Goal: Browse casually: Explore the website without a specific task or goal

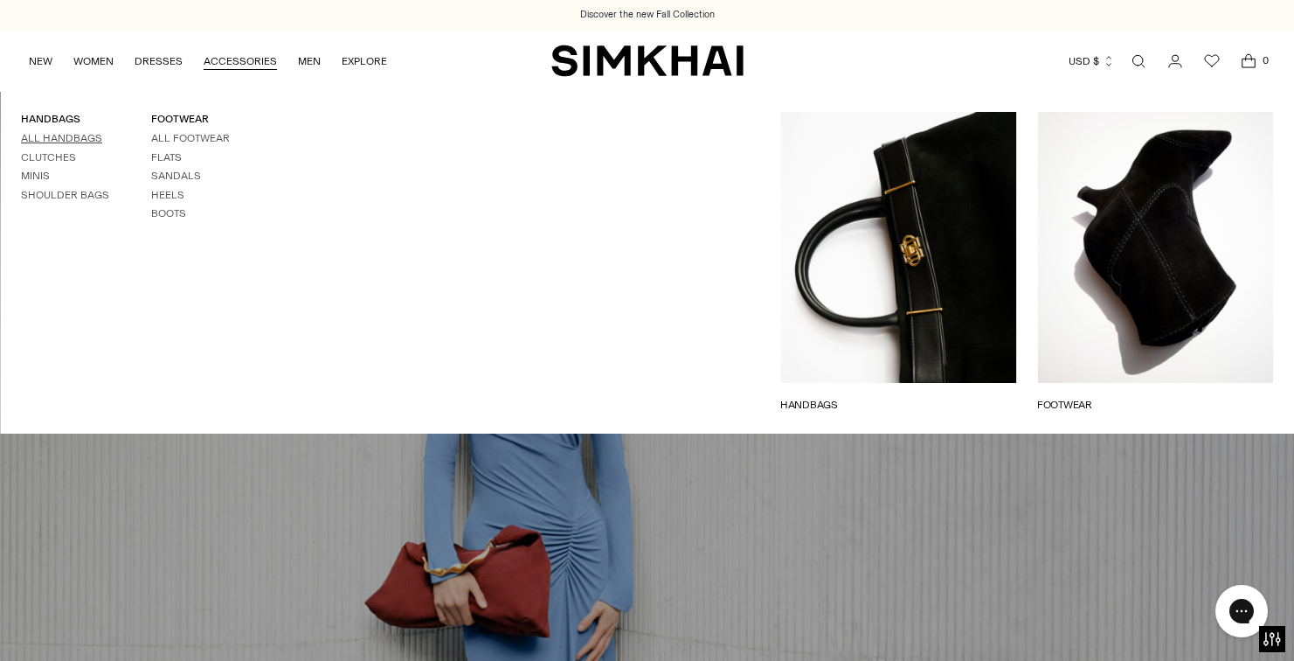
click at [63, 134] on link "All Handbags" at bounding box center [61, 138] width 81 height 12
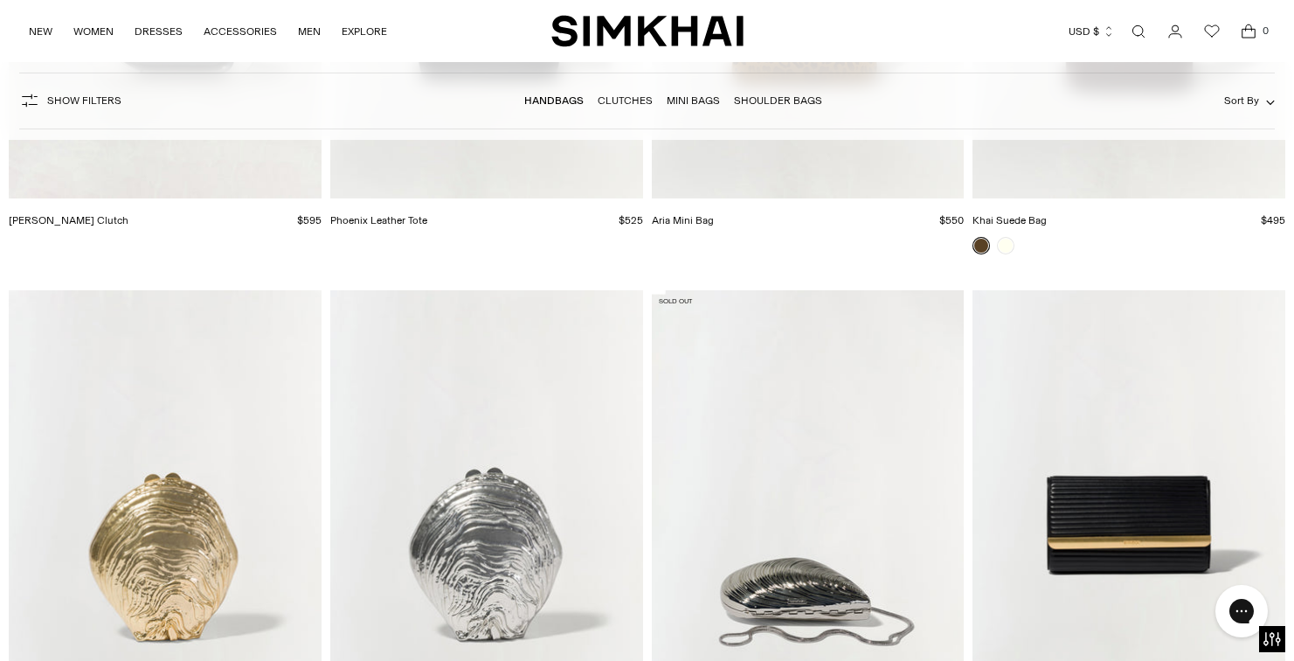
scroll to position [4602, 0]
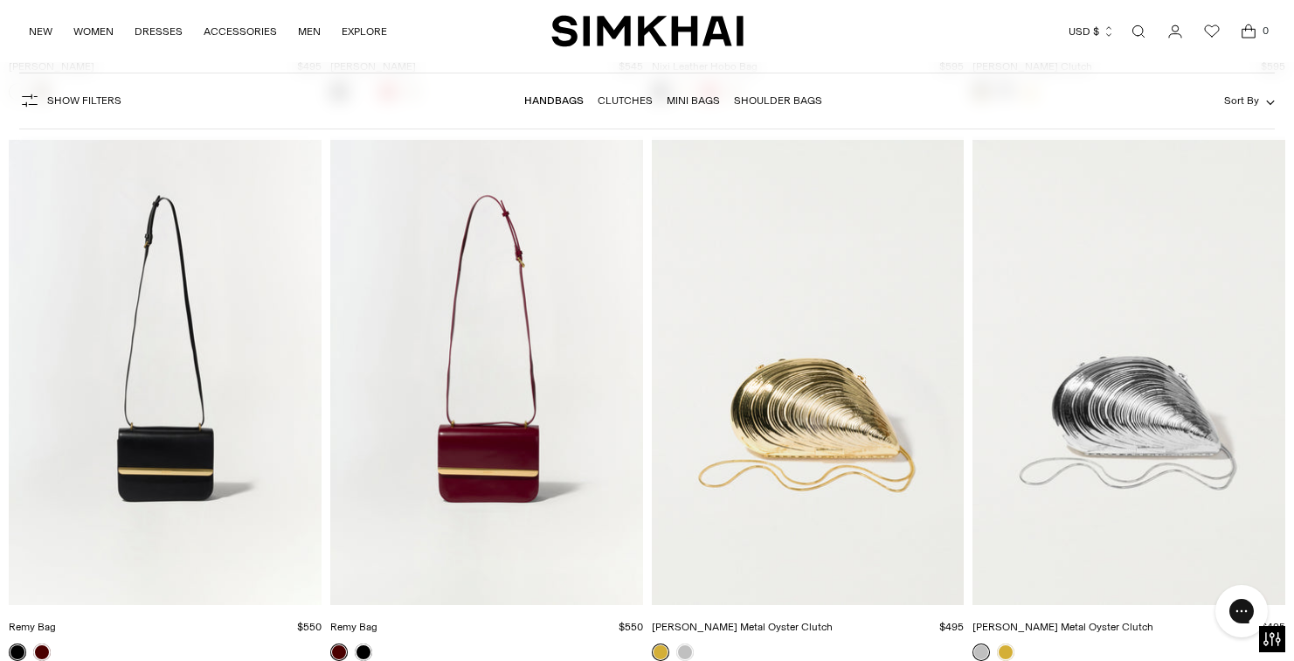
click at [629, 98] on link "Clutches" at bounding box center [625, 100] width 55 height 12
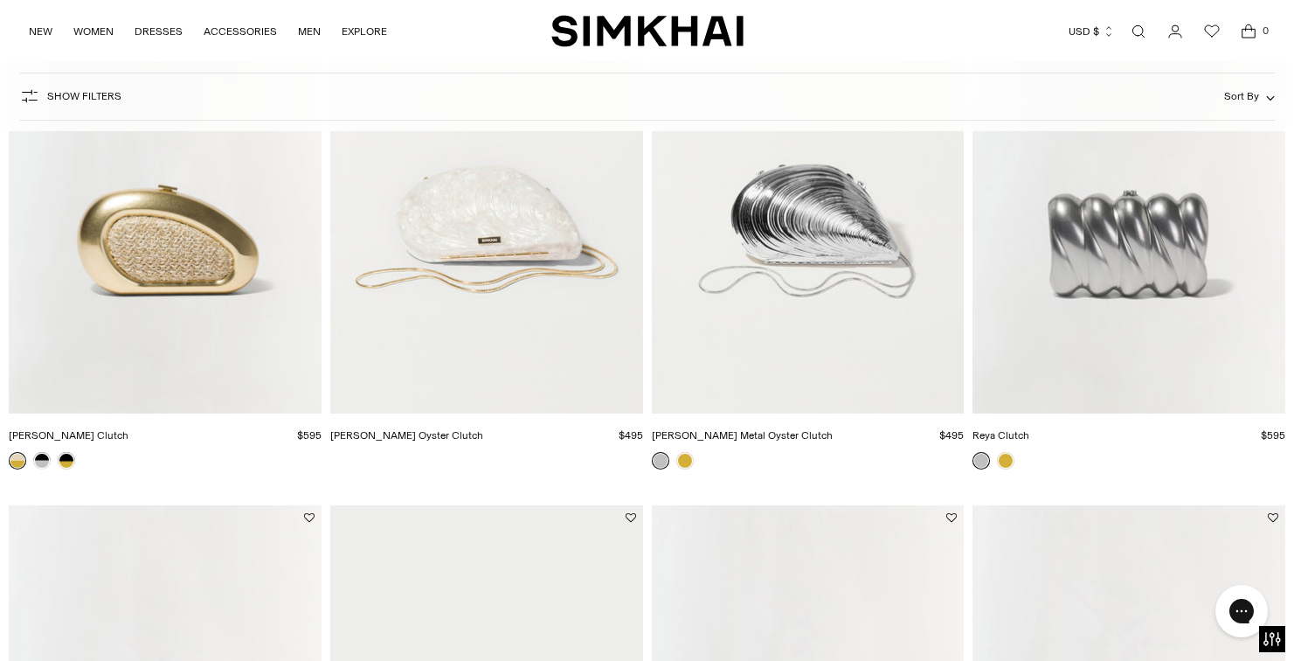
scroll to position [1252, 0]
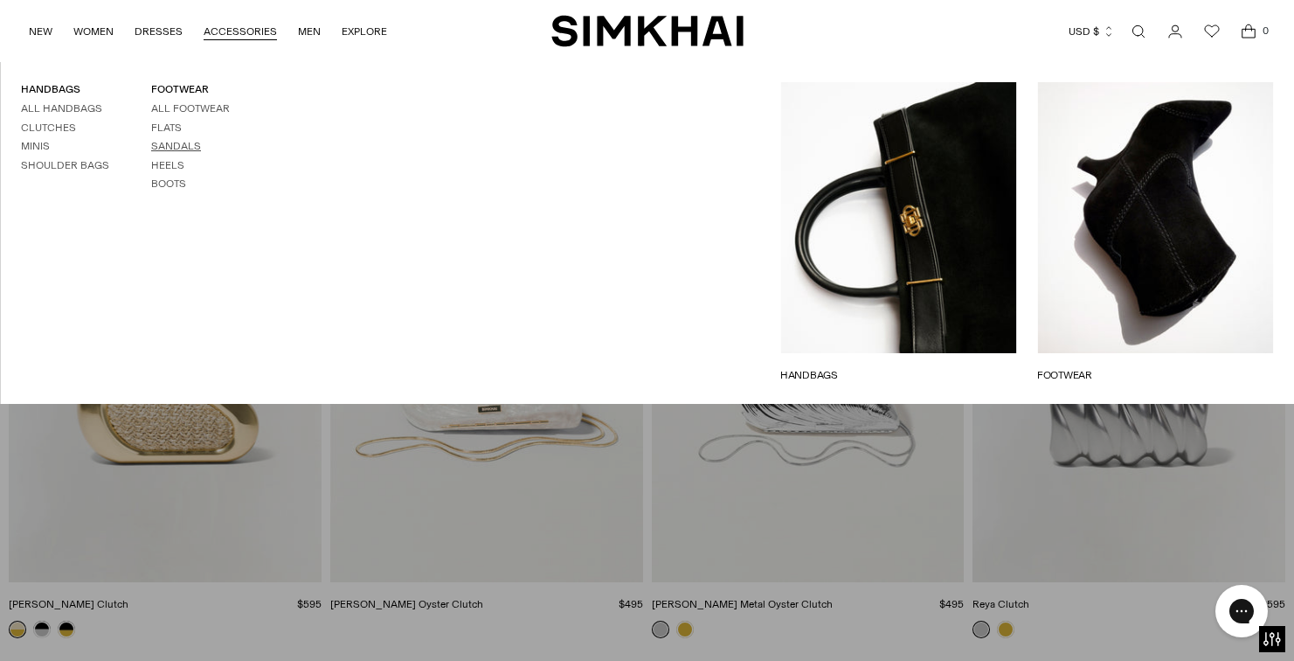
click at [177, 145] on link "Sandals" at bounding box center [176, 146] width 50 height 12
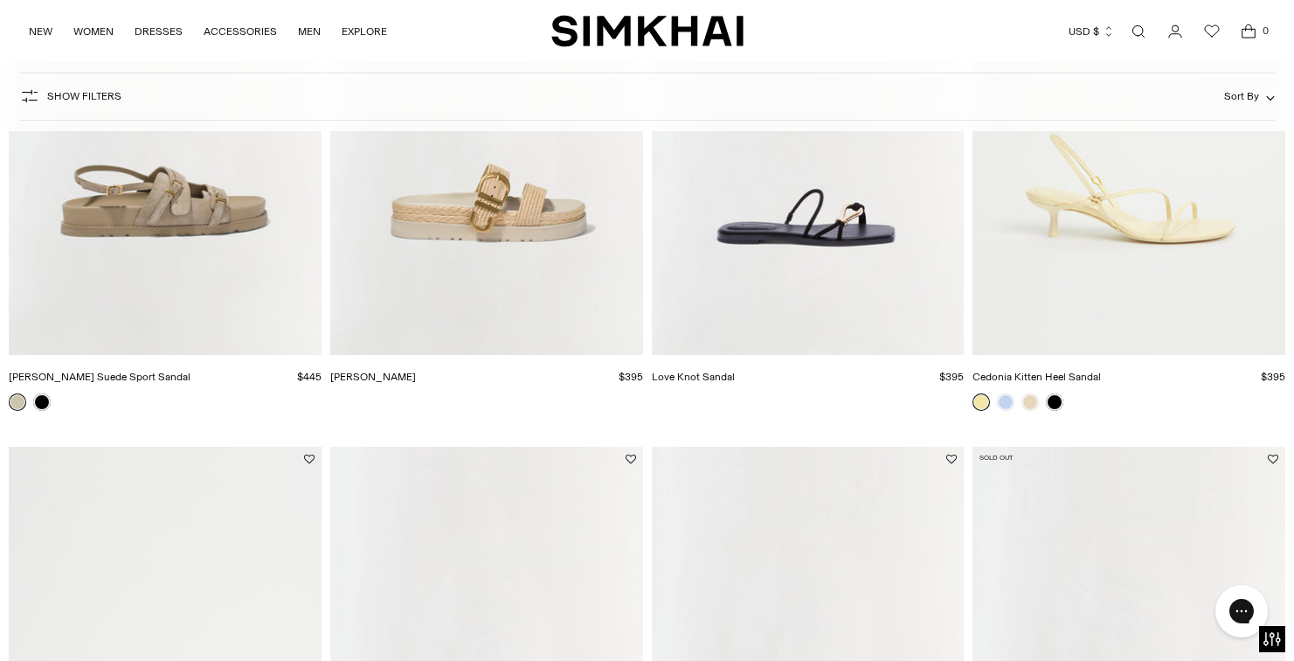
scroll to position [2599, 0]
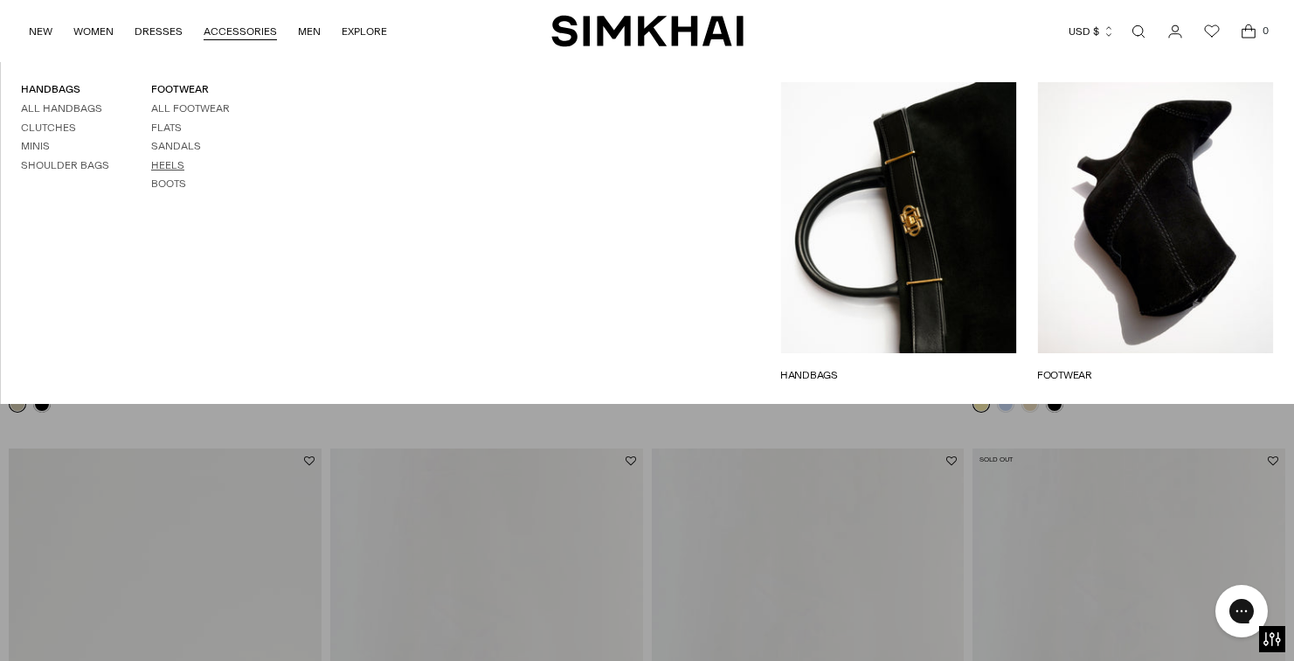
click at [161, 162] on link "Heels" at bounding box center [167, 165] width 33 height 12
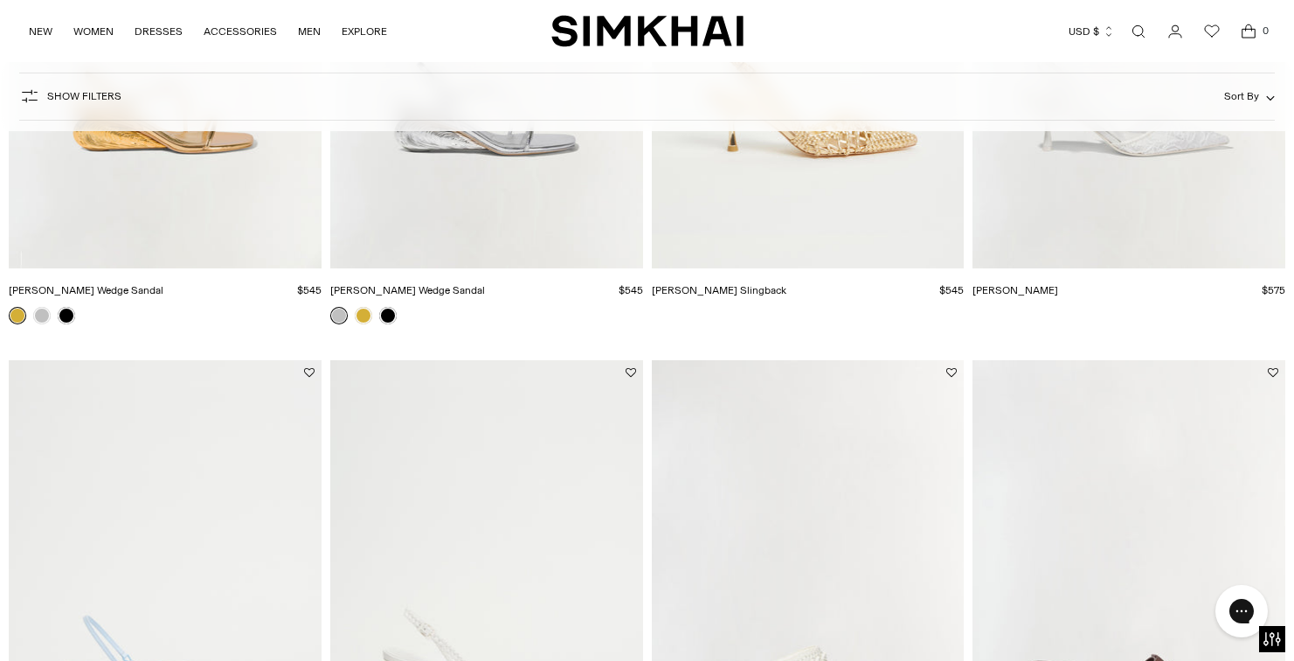
scroll to position [1884, 0]
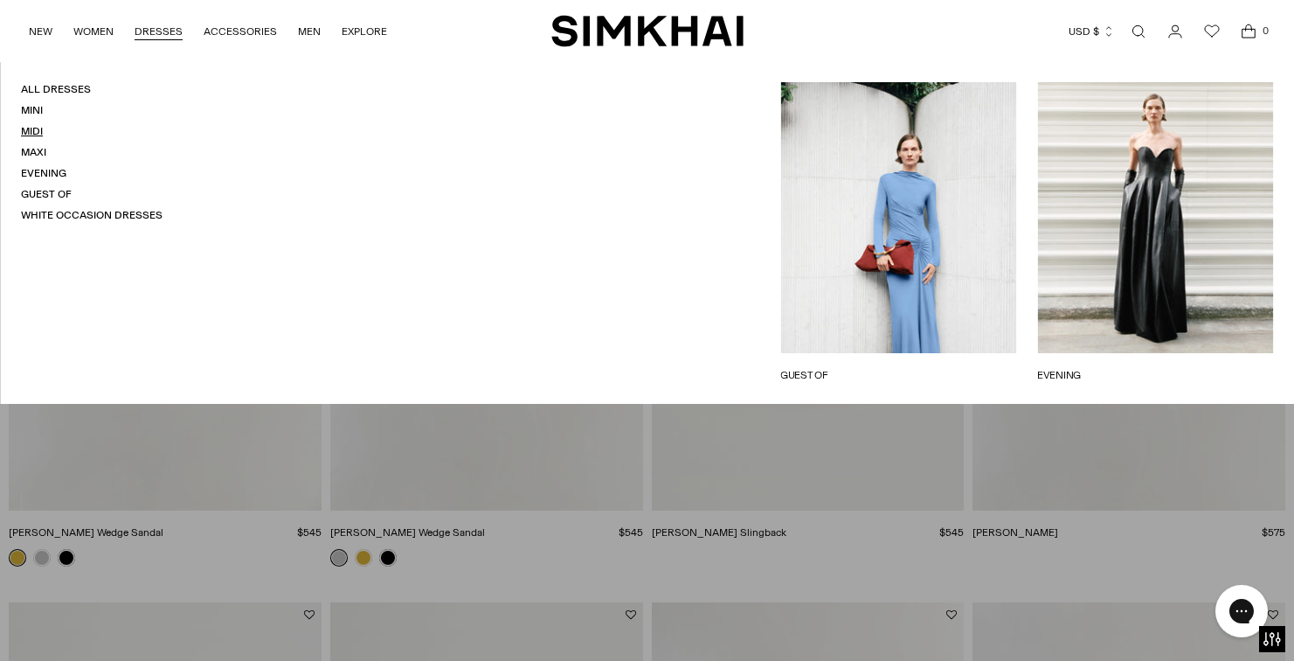
click at [36, 129] on link "Midi" at bounding box center [32, 131] width 22 height 12
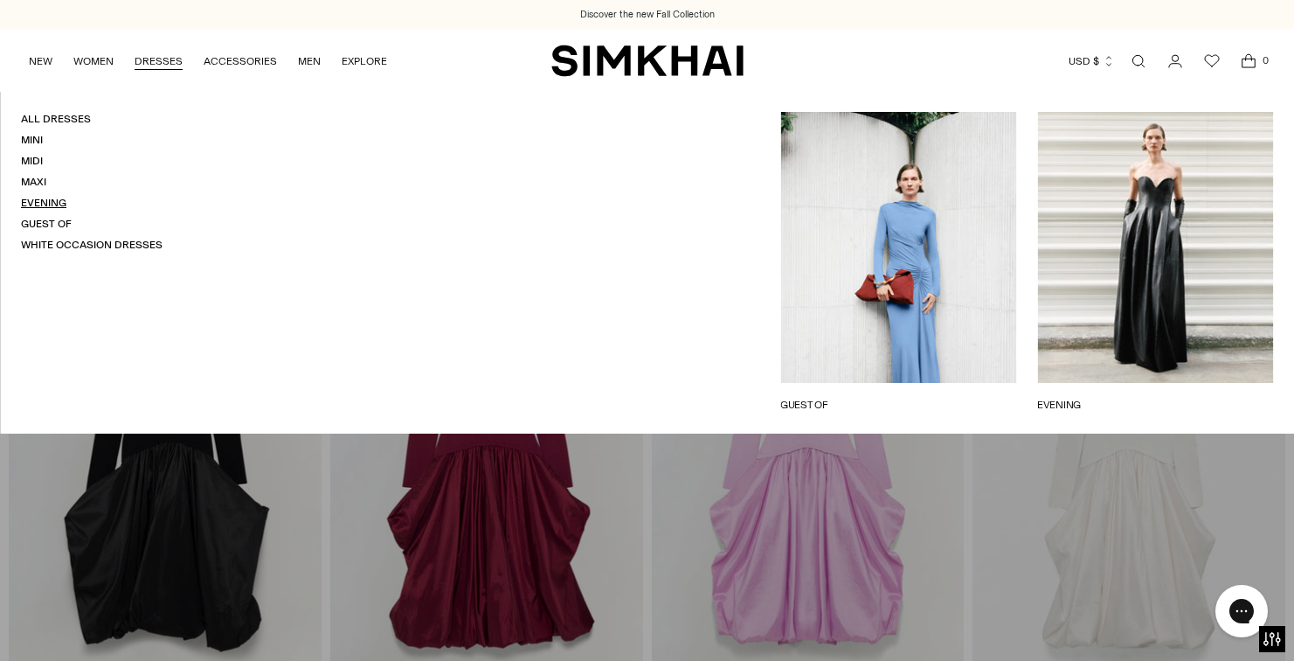
click at [55, 200] on link "Evening" at bounding box center [43, 203] width 45 height 12
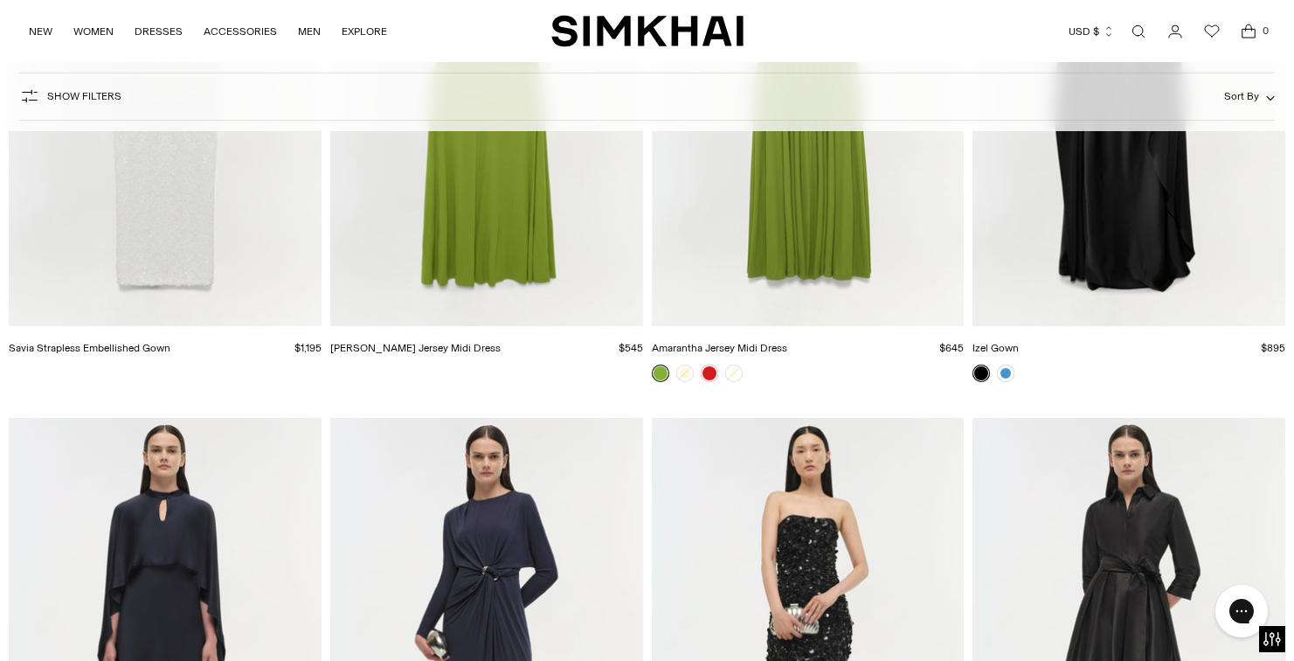
scroll to position [4089, 0]
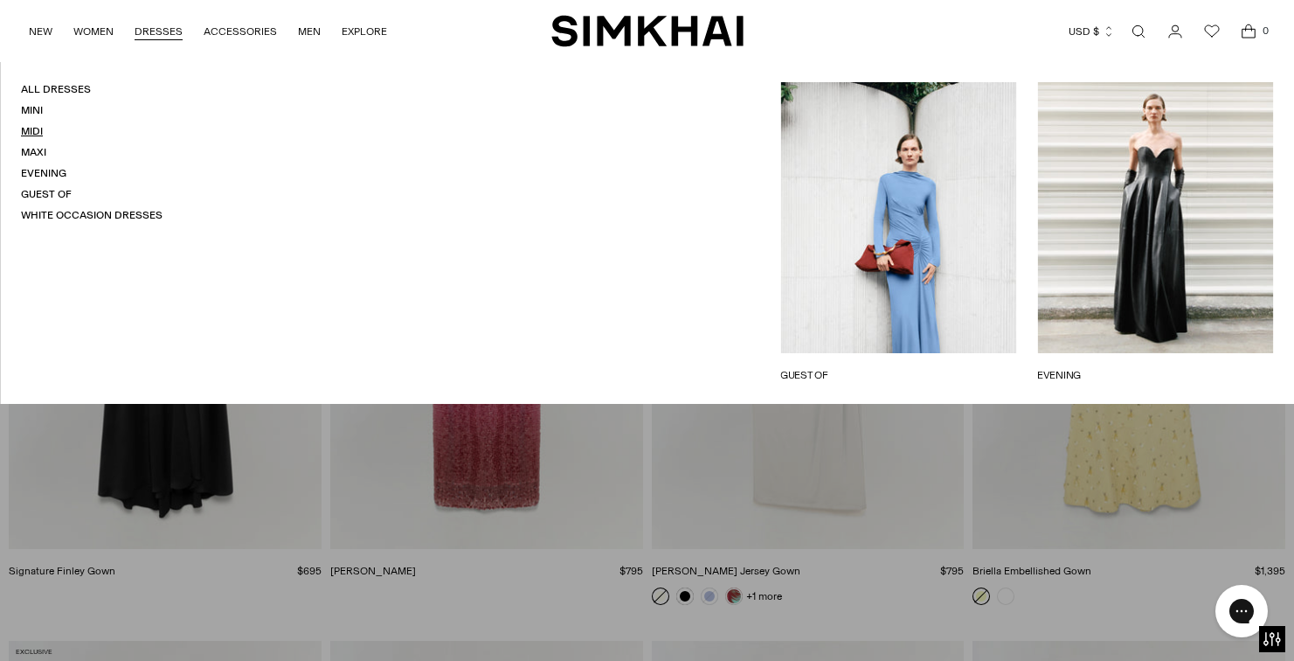
click at [35, 126] on link "Midi" at bounding box center [32, 131] width 22 height 12
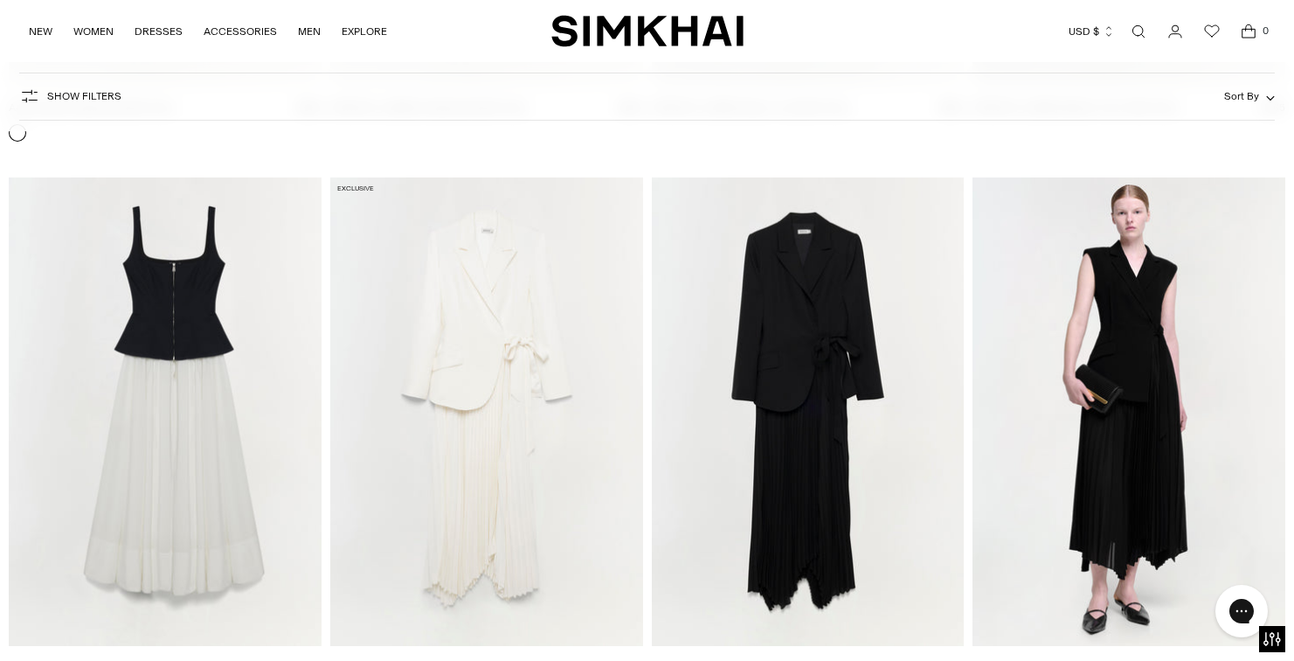
scroll to position [3431, 0]
click at [0, 0] on img "Jolynn Combo Midi Dress" at bounding box center [0, 0] width 0 height 0
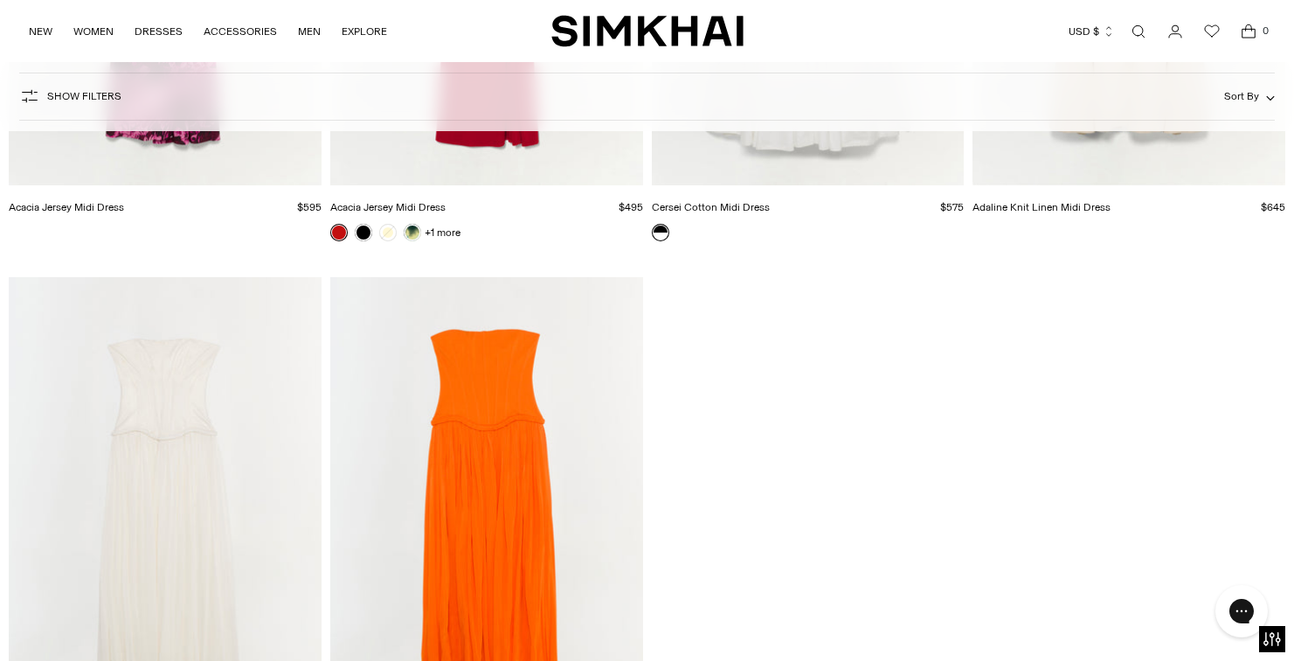
scroll to position [16122, 0]
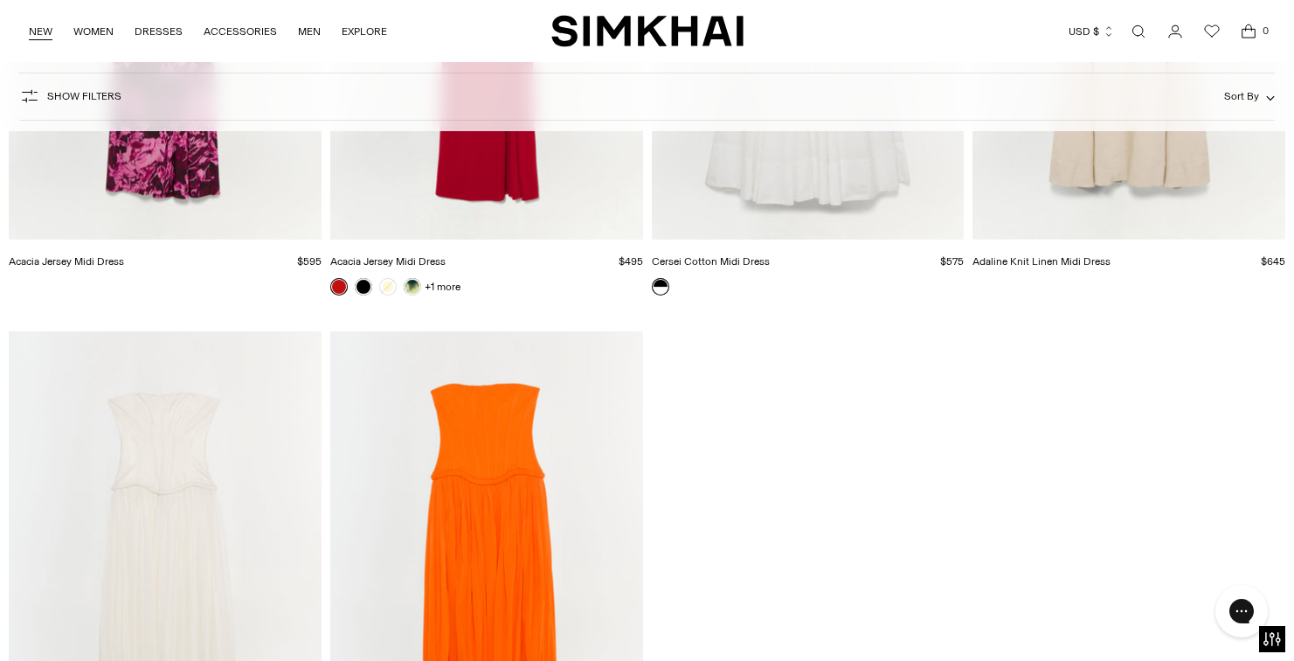
click at [32, 36] on link "NEW" at bounding box center [41, 31] width 24 height 38
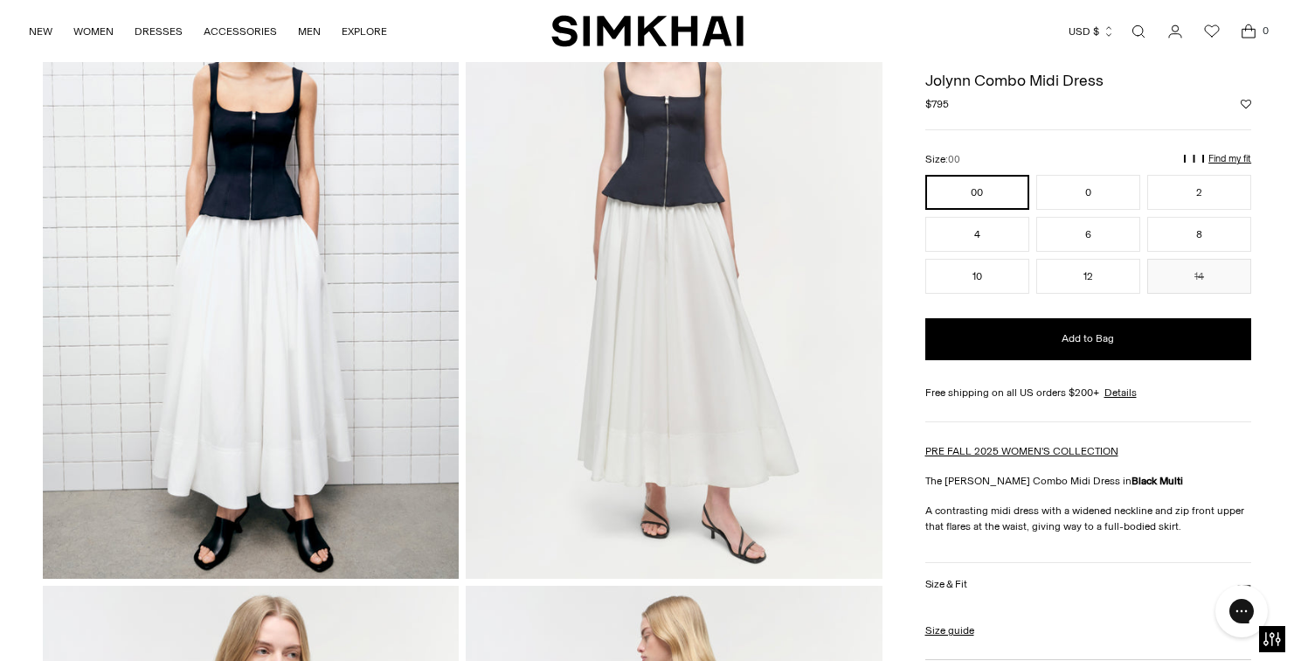
scroll to position [12, 0]
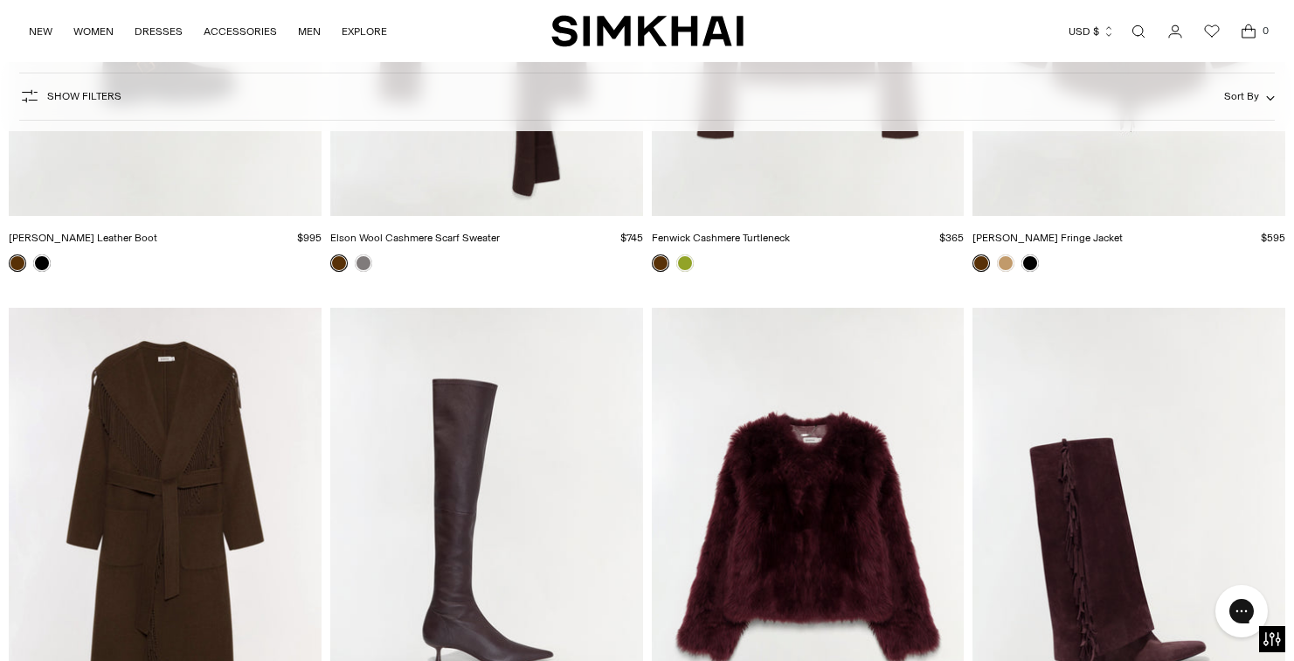
scroll to position [13322, 0]
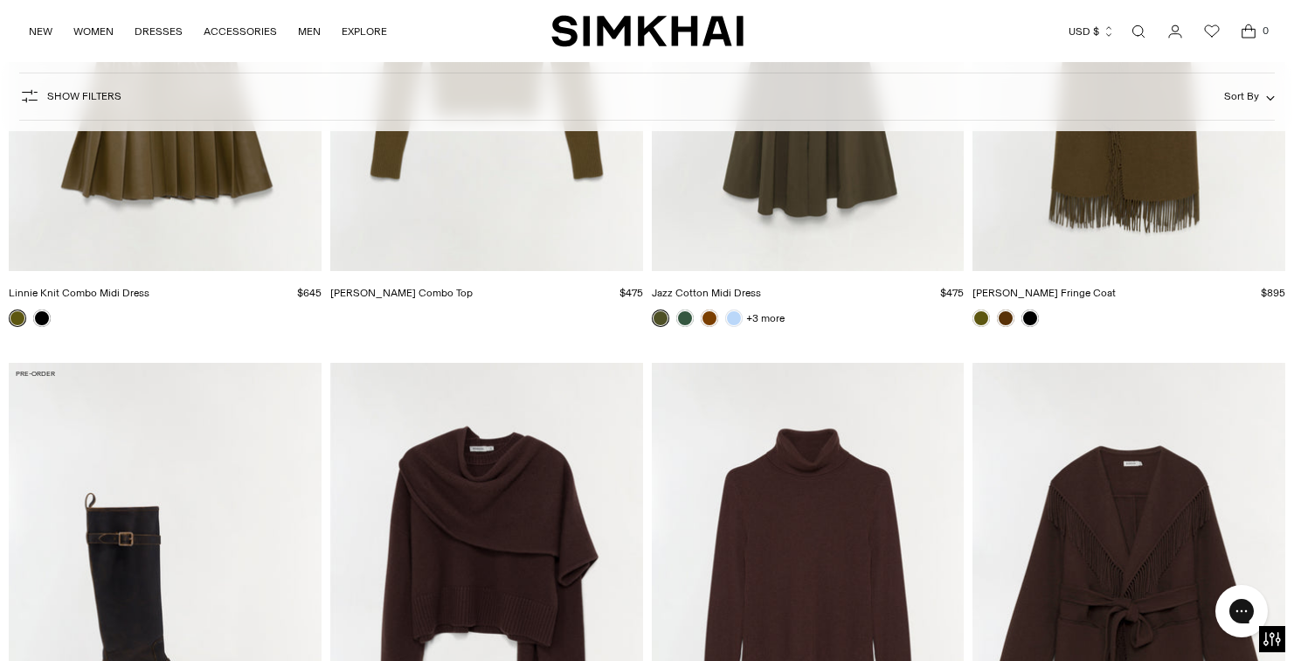
click at [0, 0] on img "Fenwick Cashmere Turtleneck" at bounding box center [0, 0] width 0 height 0
